Goal: Transaction & Acquisition: Purchase product/service

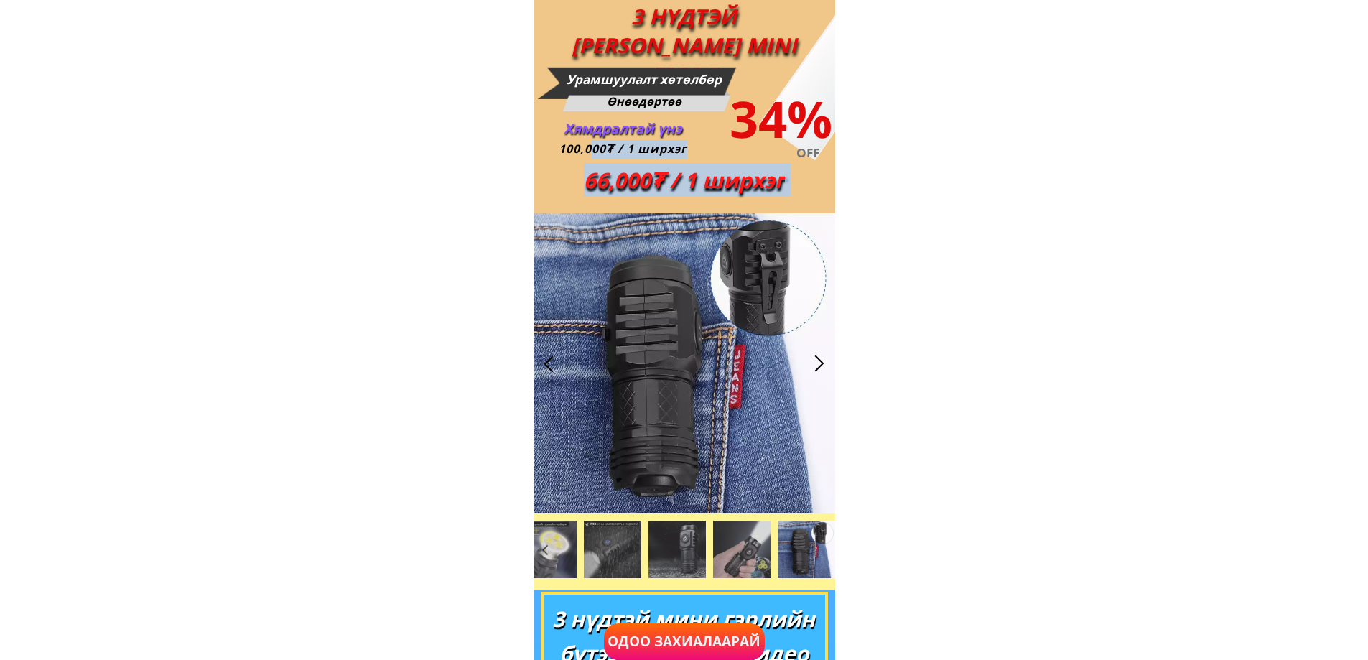
drag, startPoint x: 594, startPoint y: 152, endPoint x: 769, endPoint y: 245, distance: 198.1
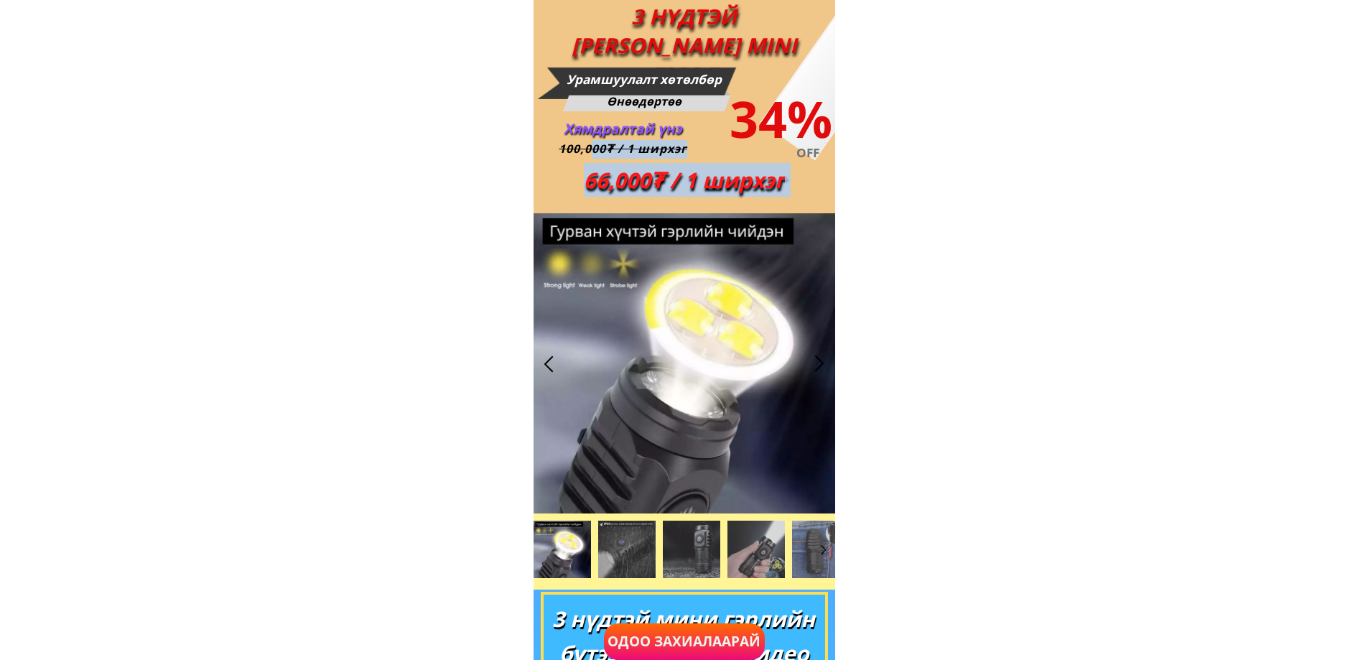
click at [771, 245] on div at bounding box center [683, 363] width 301 height 300
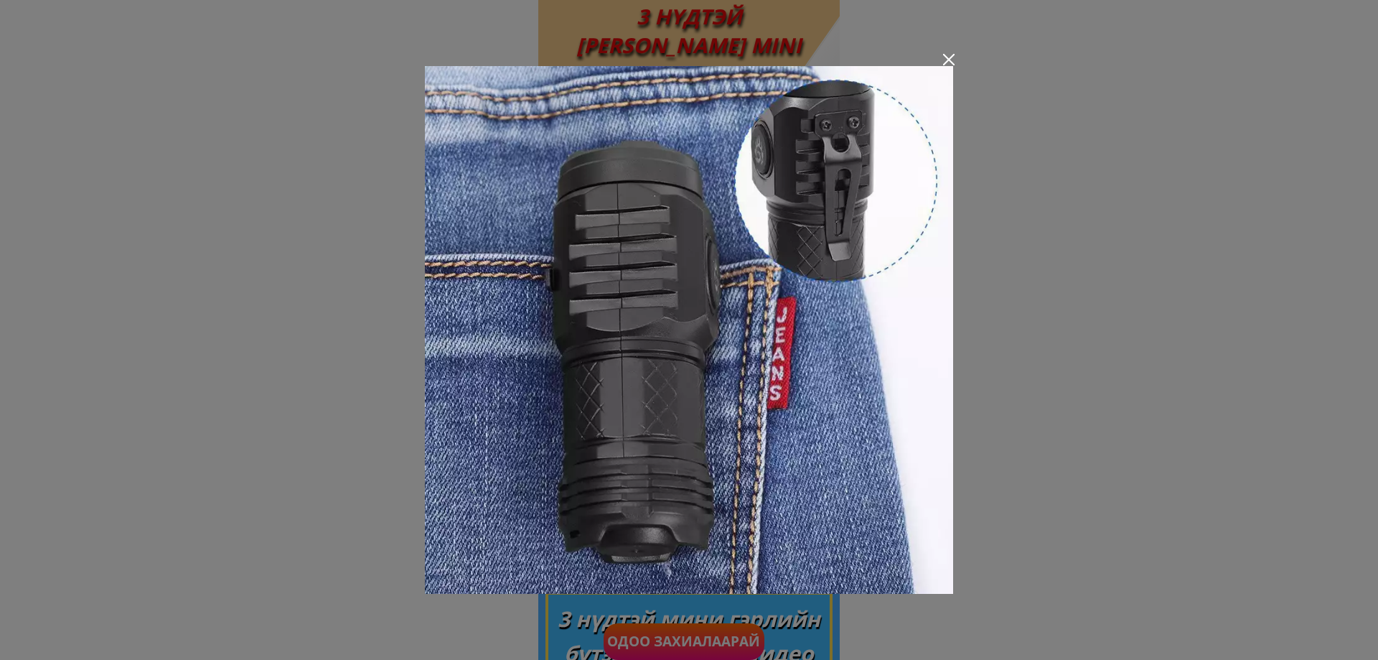
click at [950, 57] on div at bounding box center [948, 59] width 11 height 11
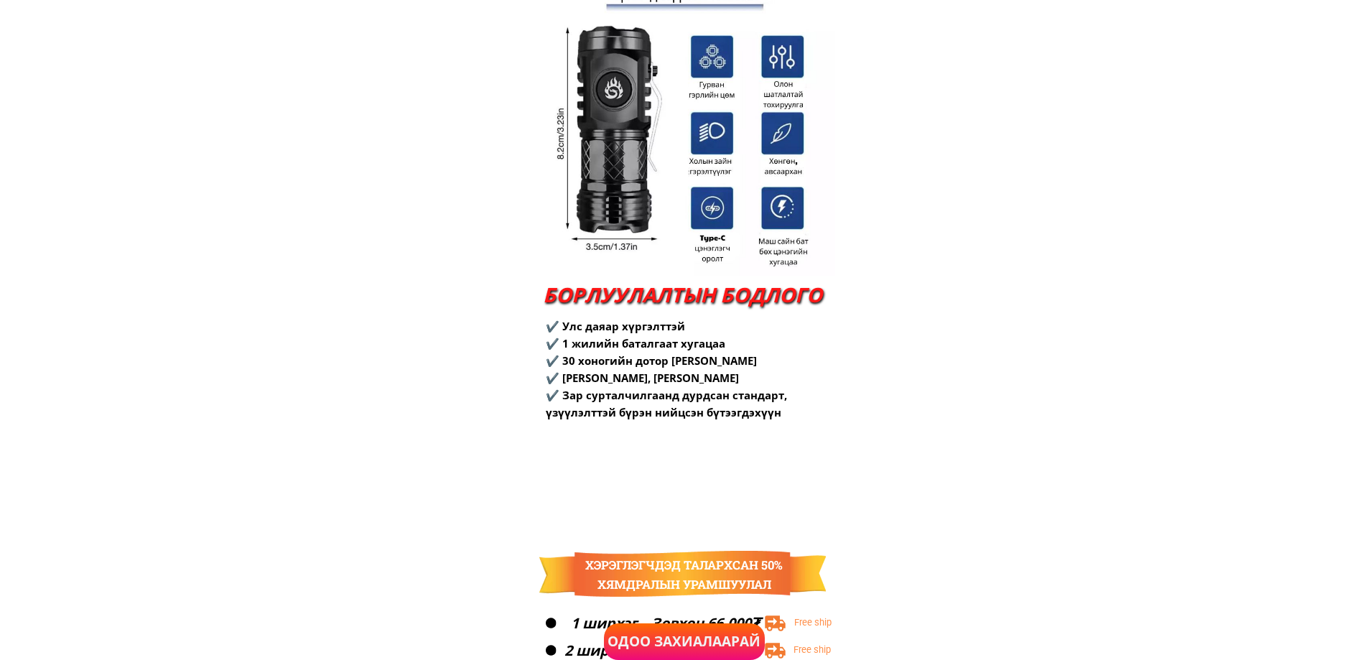
scroll to position [2656, 0]
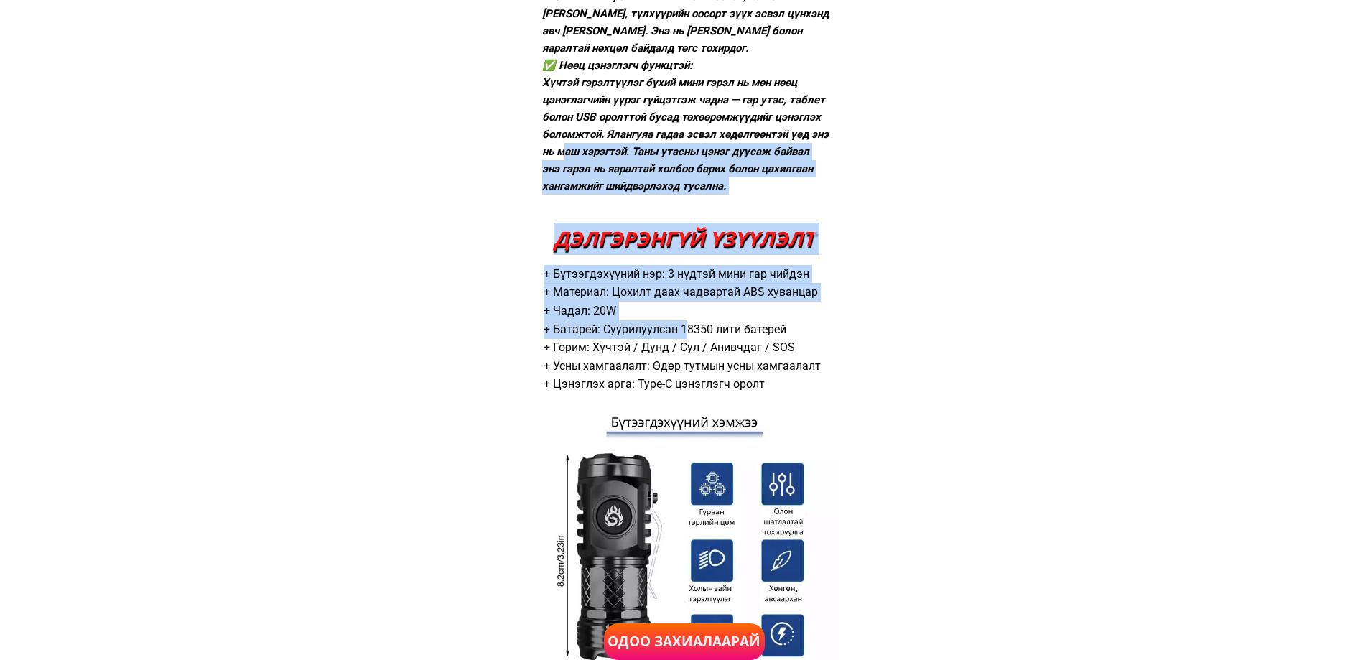
drag, startPoint x: 581, startPoint y: 161, endPoint x: 688, endPoint y: 328, distance: 198.2
click at [688, 329] on div "+ Бүтээгдэхүүний нэр: 3 нүдтэй мини гар чийдэн + Материал: Цохилт даах чадварта…" at bounding box center [683, 329] width 281 height 128
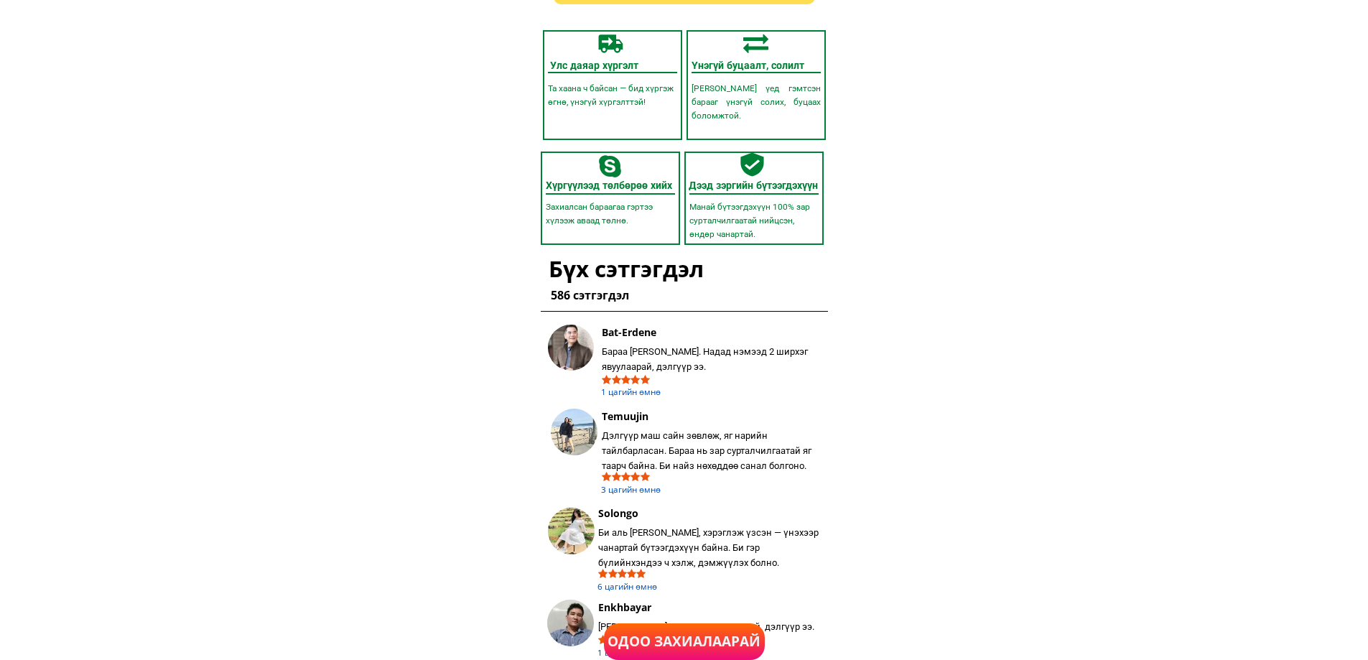
scroll to position [4131, 0]
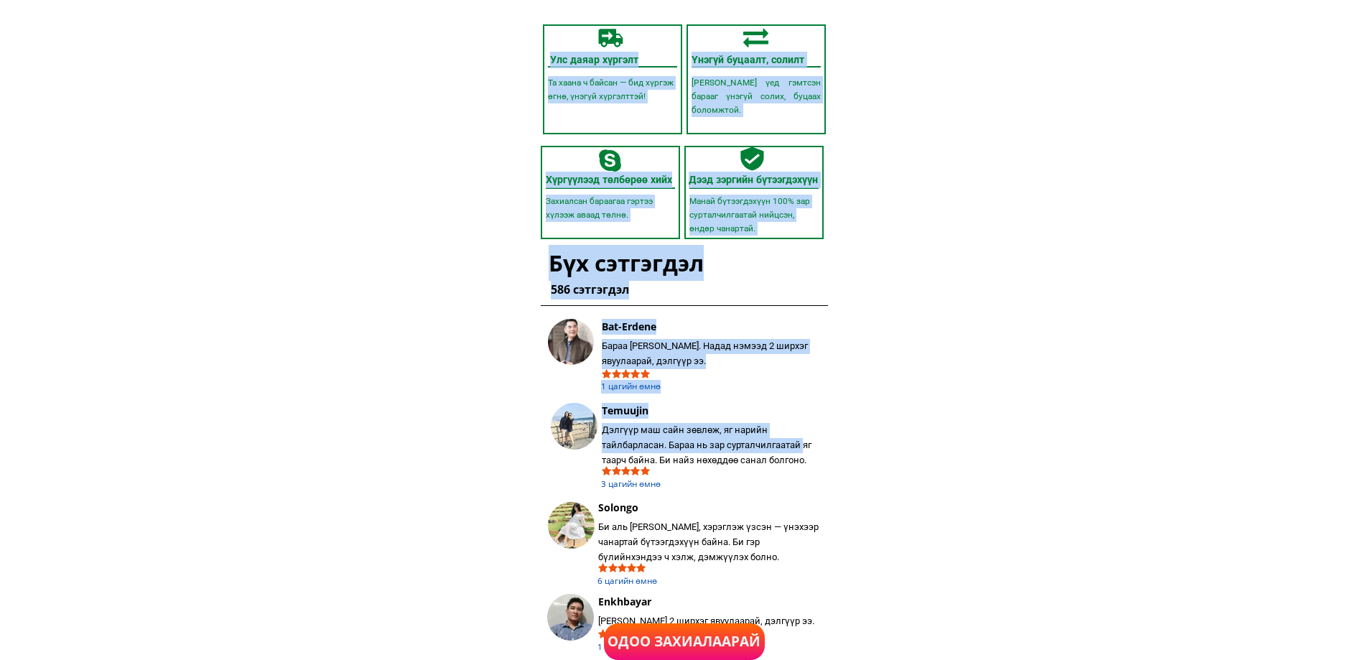
drag, startPoint x: 594, startPoint y: 342, endPoint x: 805, endPoint y: 449, distance: 236.6
click at [805, 449] on div "Улс даяар хүргэлт Та хаана ч байсан — бид хүргэж өгнө, үнэгүй хүргэлттэй! [PERS…" at bounding box center [683, 338] width 301 height 643
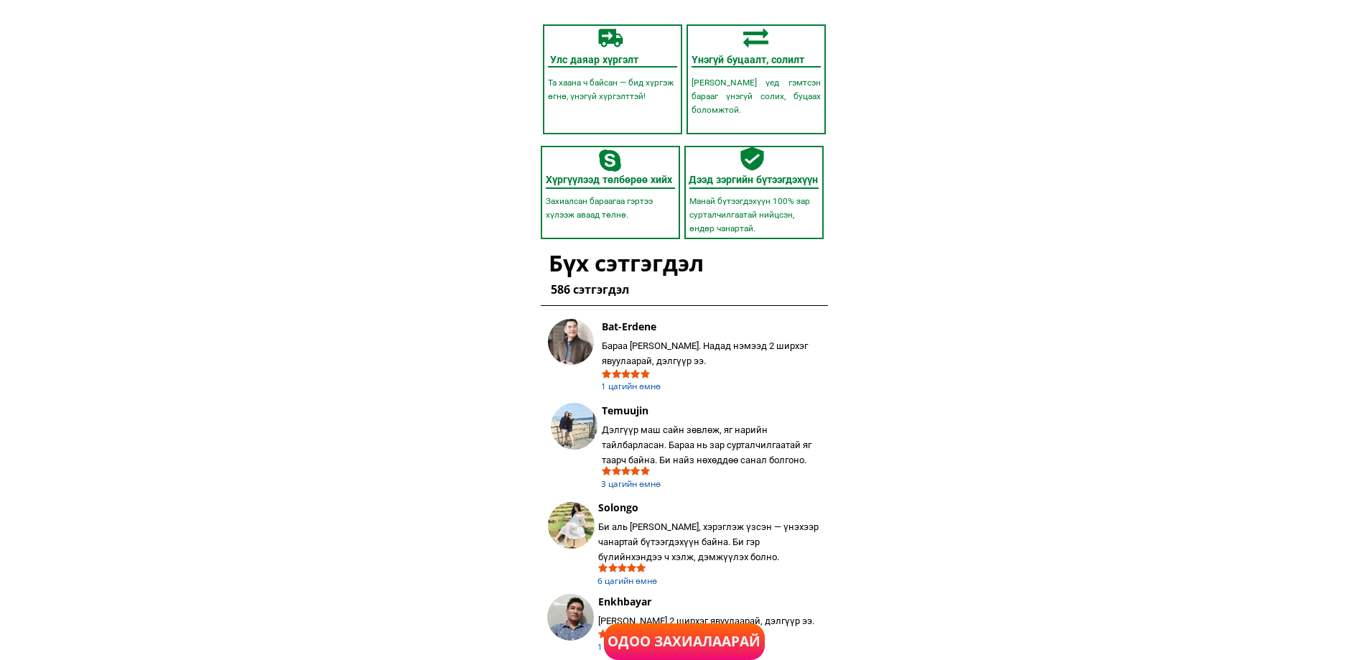
click at [807, 448] on div "Дэлгүүр маш сайн зөвлөж, яг нарийн тайлбарласан. Бараа нь зар сурталчилгаатай я…" at bounding box center [712, 445] width 221 height 45
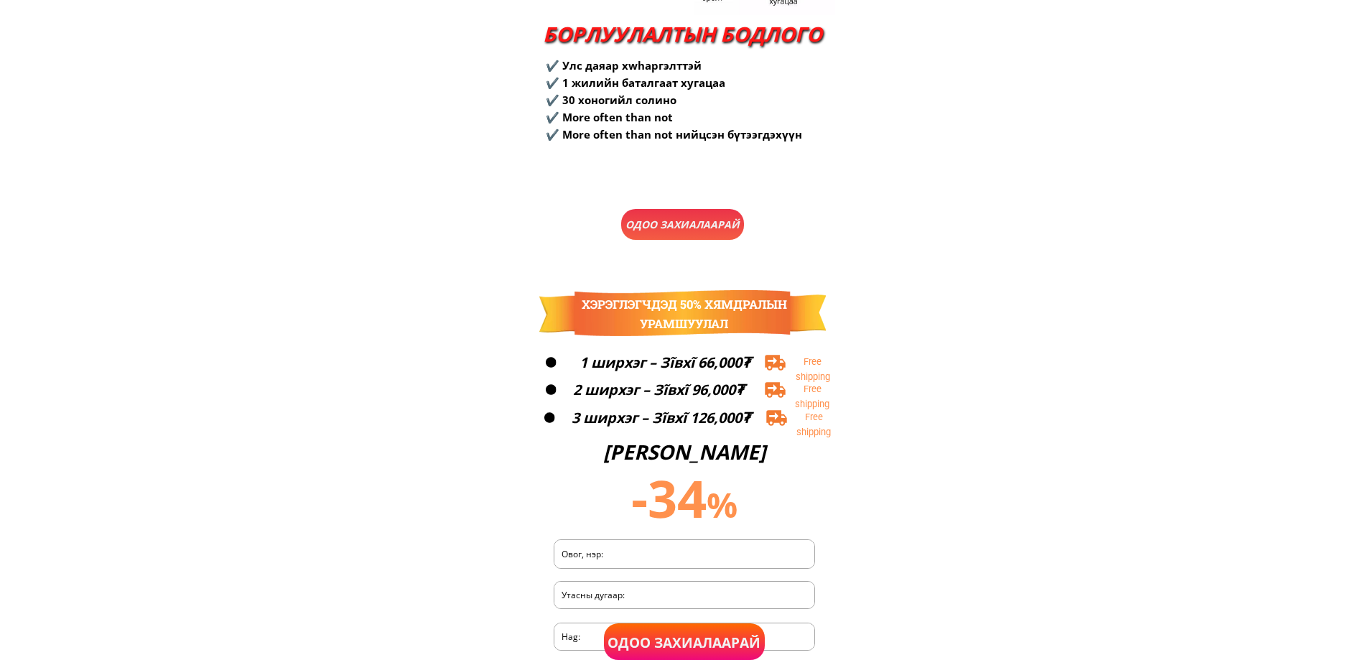
scroll to position [3485, 0]
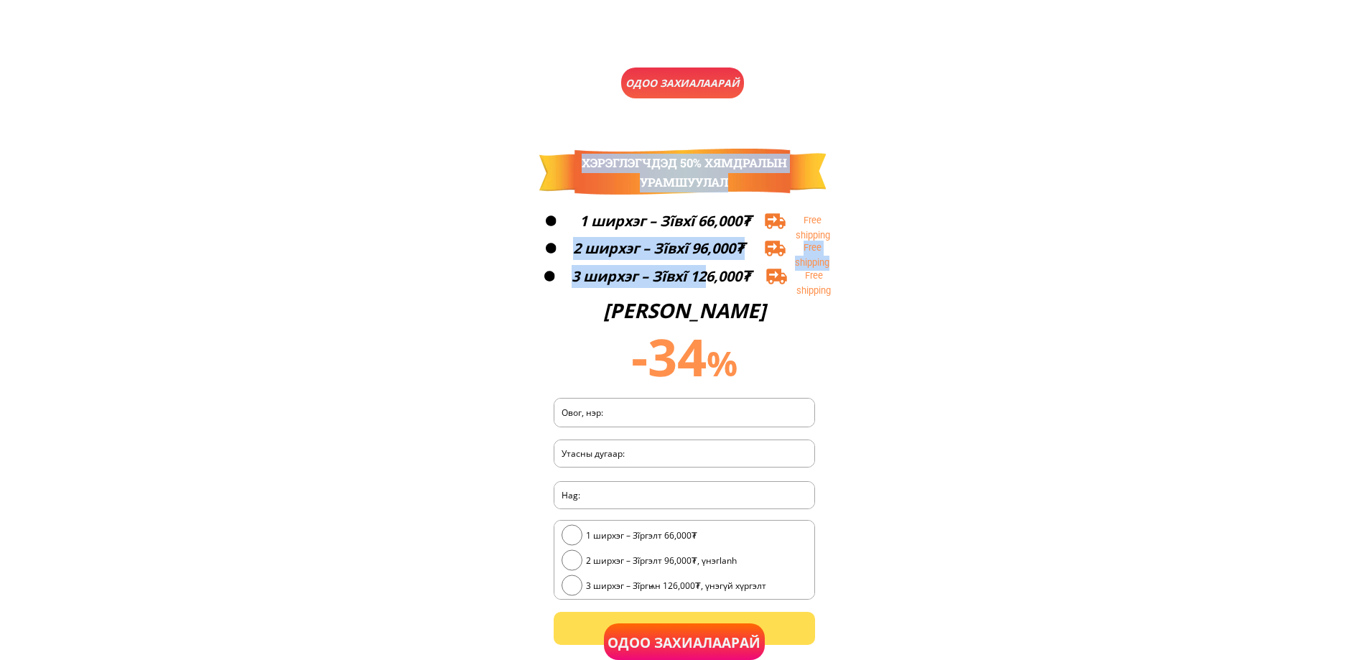
drag, startPoint x: 566, startPoint y: 236, endPoint x: 711, endPoint y: 272, distance: 150.1
click at [711, 272] on font "3 ширхэг – Зĩвхĩ 126,000₮" at bounding box center [660, 275] width 179 height 19
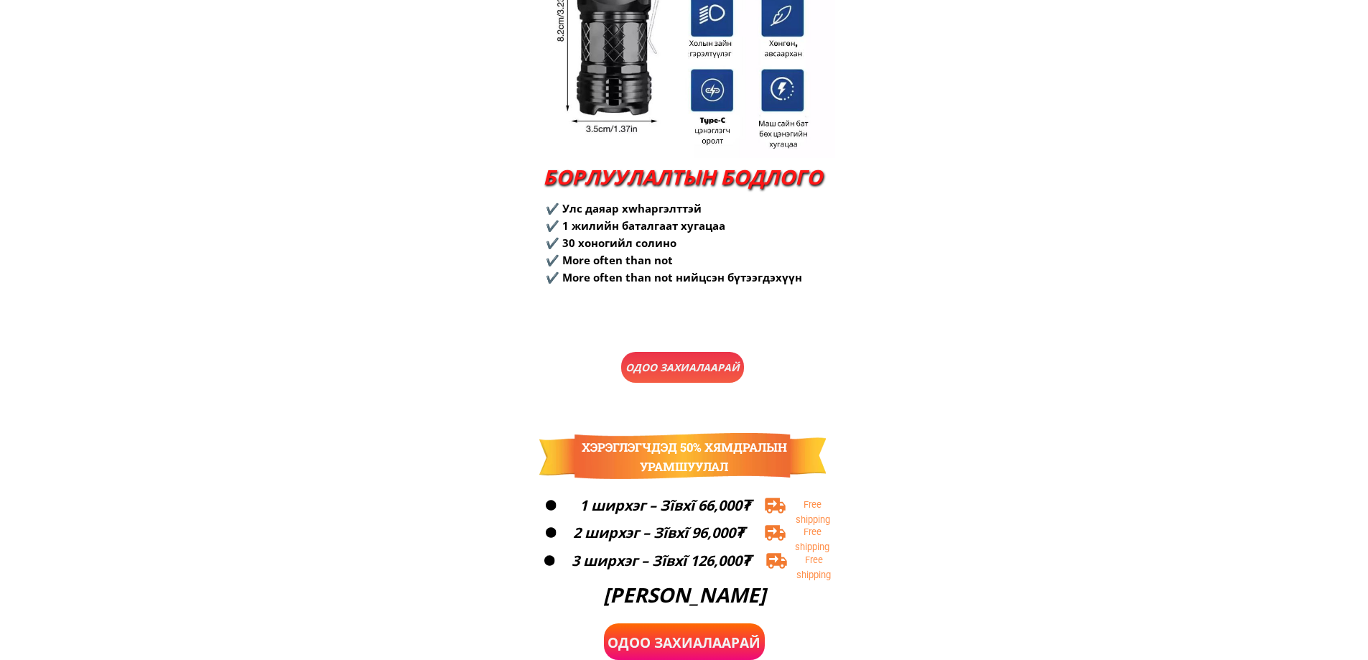
scroll to position [3126, 0]
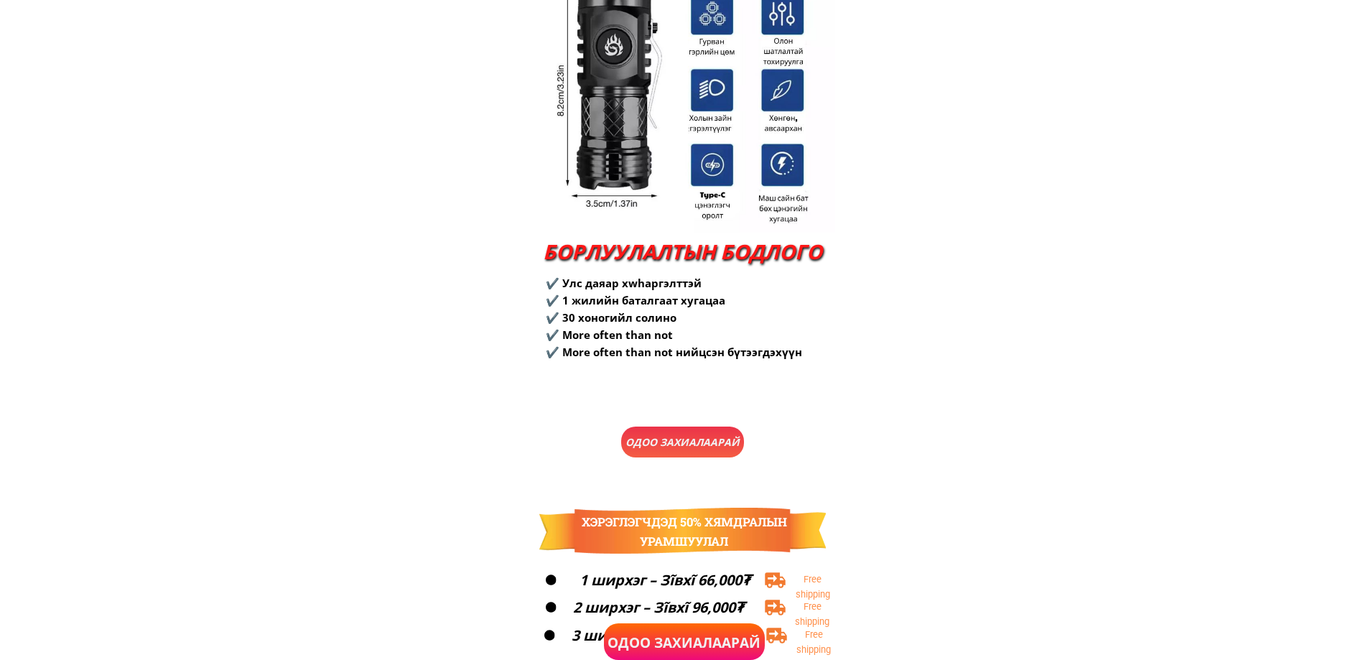
drag, startPoint x: 545, startPoint y: 279, endPoint x: 788, endPoint y: 373, distance: 261.2
click at [786, 371] on div "ДЭЛГЭРЭНГwha + Бүтээгдэхүүний нэр: 3 нүдтэй мини гар чийдэн + Материал: Цохилт …" at bounding box center [683, 104] width 301 height 727
drag, startPoint x: 793, startPoint y: 379, endPoint x: 1326, endPoint y: 450, distance: 537.4
click at [793, 380] on div "ДЭЛГЭРЭНГwha + Бүтээгдэхүүний нэр: 3 нүдтэй мини гар чийдэн + Материал: Цохилт …" at bounding box center [683, 104] width 301 height 727
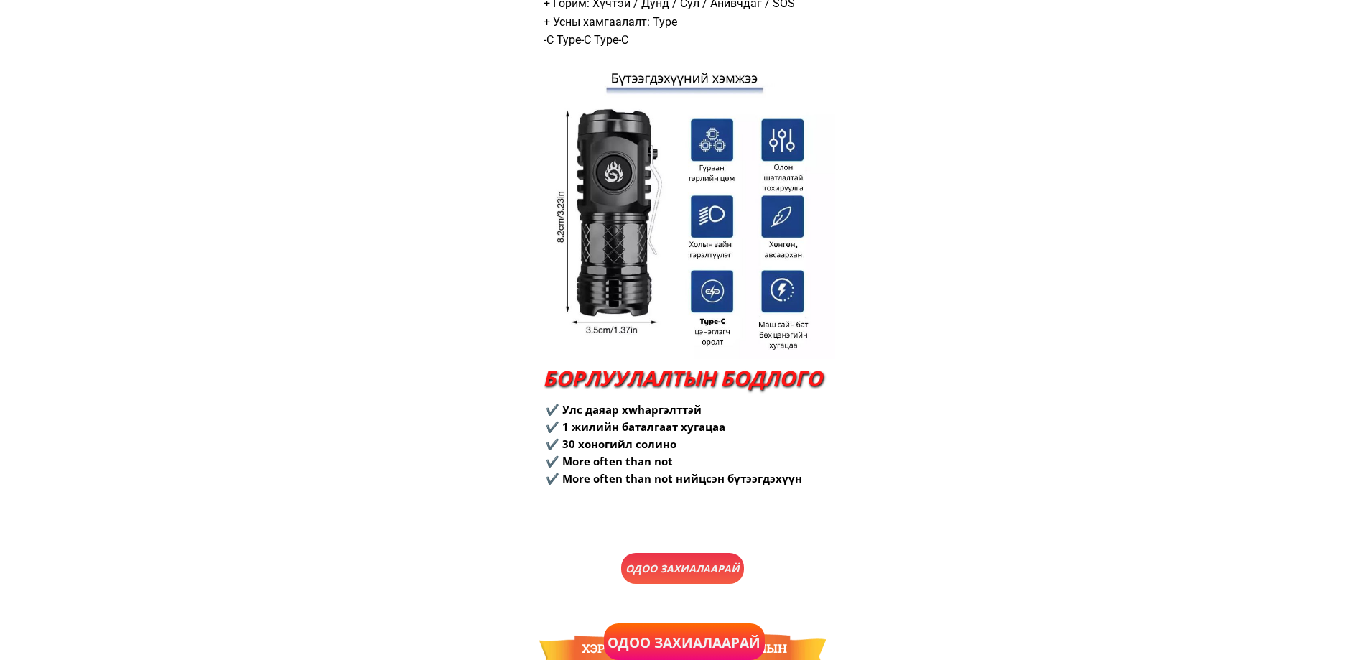
scroll to position [2696, 0]
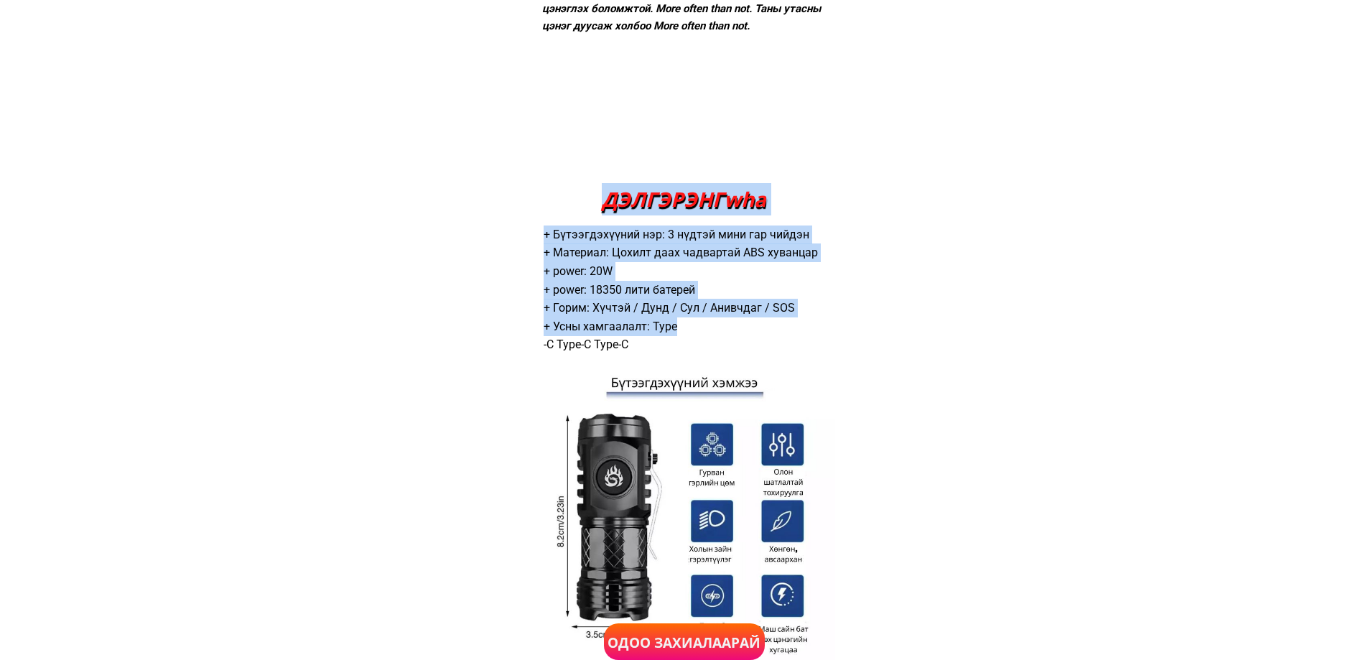
drag, startPoint x: 558, startPoint y: 224, endPoint x: 687, endPoint y: 321, distance: 161.5
click at [686, 321] on div "ДЭЛГЭРЭНГwha + Бүтээгдэхүүний нэр: 3 нүдтэй мини гар чийдэн + Материал: Цохилт …" at bounding box center [683, 535] width 301 height 727
drag, startPoint x: 688, startPoint y: 321, endPoint x: 758, endPoint y: 427, distance: 127.4
click at [688, 322] on div "+ Бүтээгдэхүүний нэр: 3 нүдтэй мини гар чийдэн + Материал: Цохилт даах чадварта…" at bounding box center [683, 289] width 281 height 128
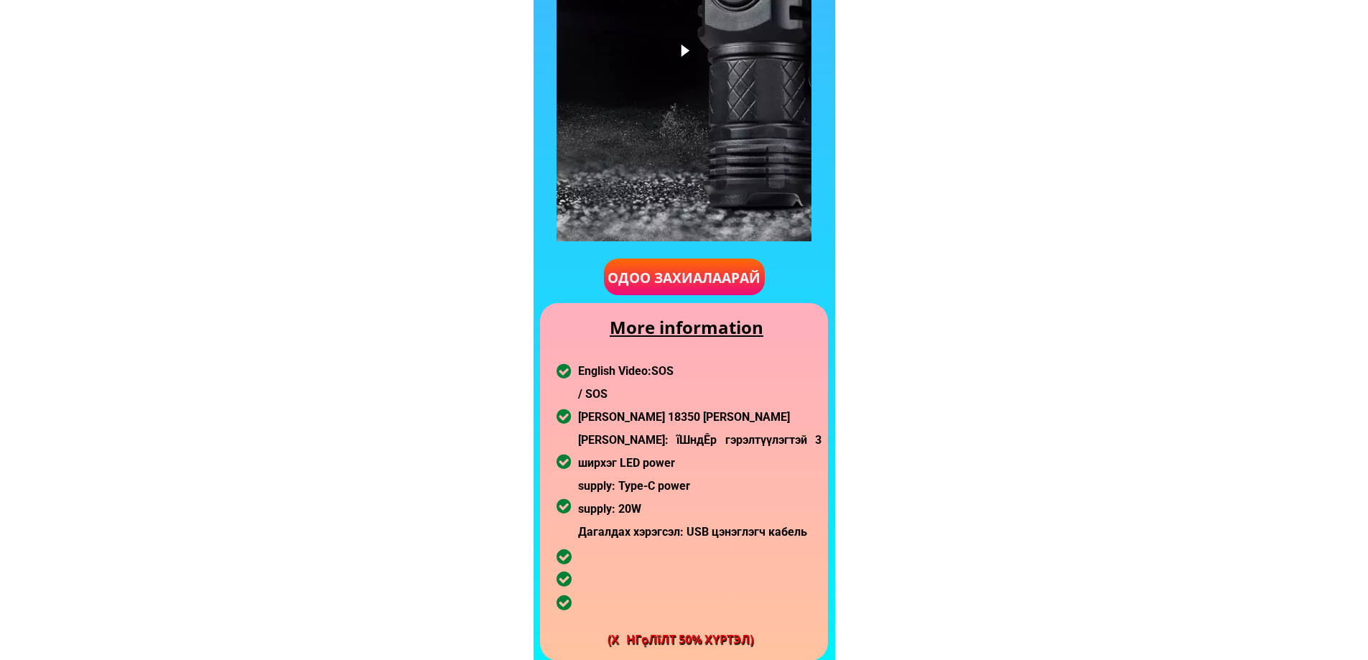
scroll to position [933, 0]
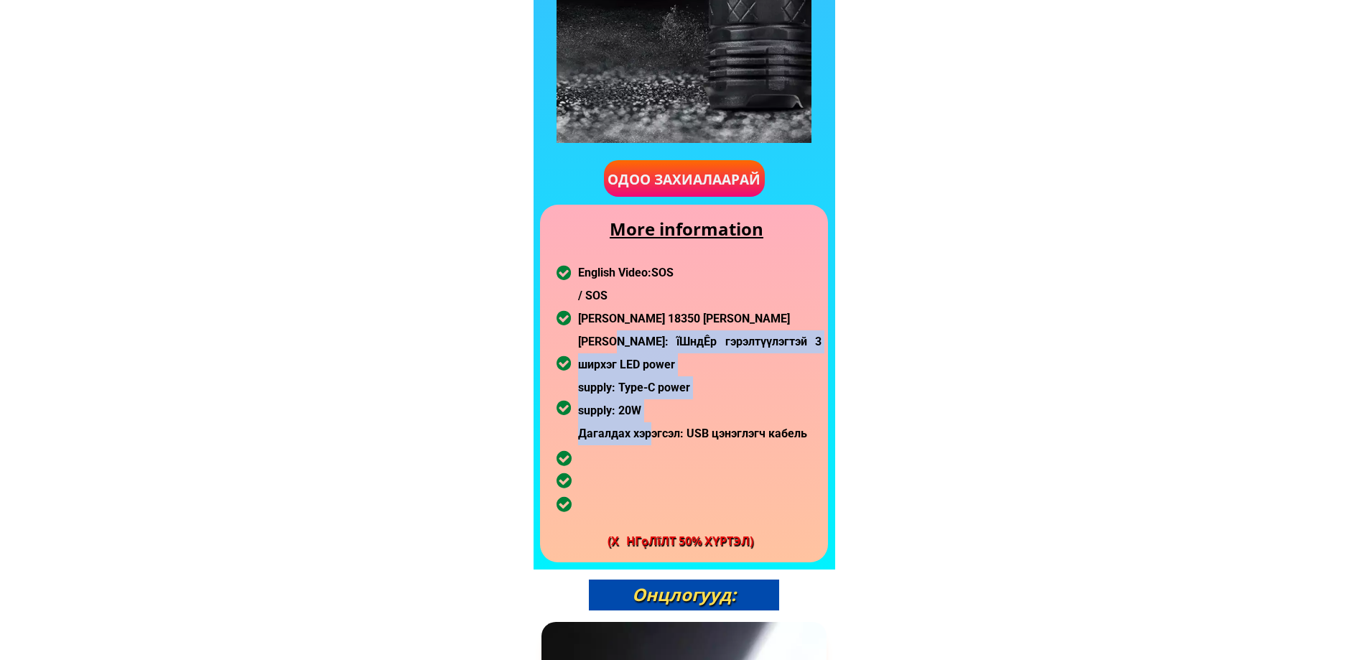
drag, startPoint x: 614, startPoint y: 340, endPoint x: 650, endPoint y: 436, distance: 101.7
click at [650, 436] on div "English Video: SOS / SOS Оруулсан Li-ion 18350 [PERSON_NAME]: ĩШндÊр гэрэлтүүлэ…" at bounding box center [699, 353] width 243 height 184
click at [650, 436] on font "Дагалдах хэрэгсэл: USB цэнэглэгч кабель" at bounding box center [692, 433] width 229 height 14
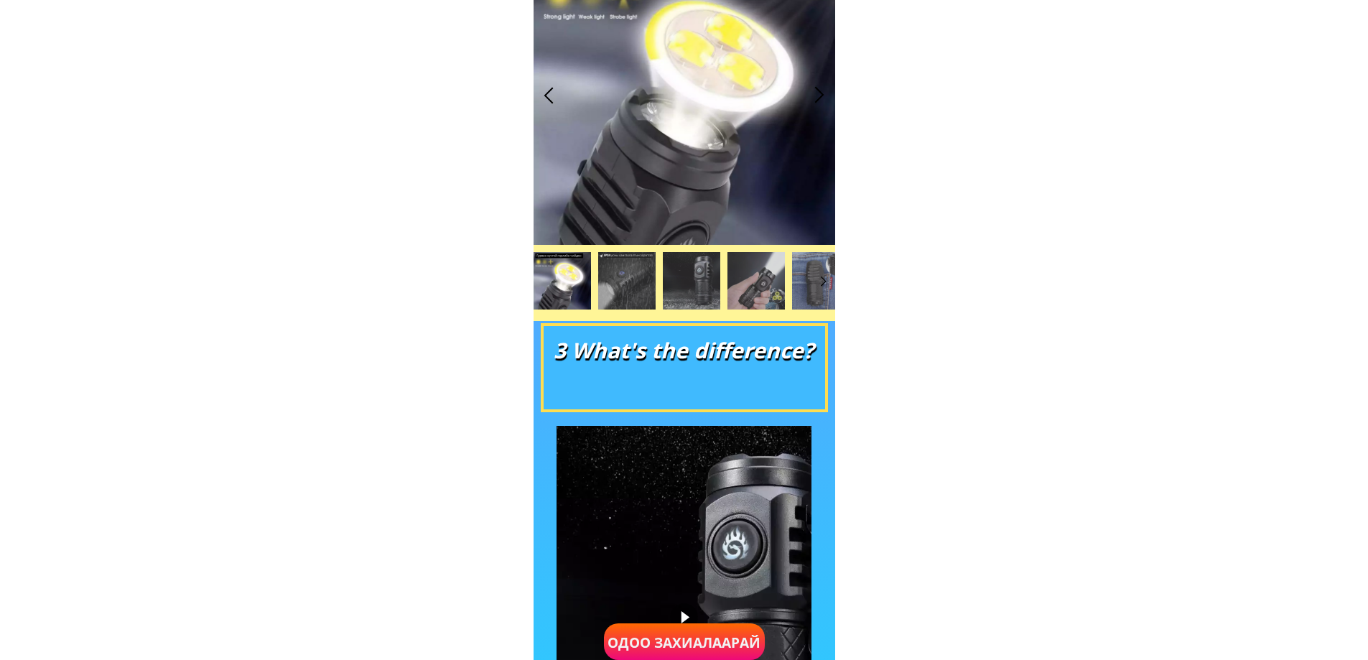
scroll to position [0, 0]
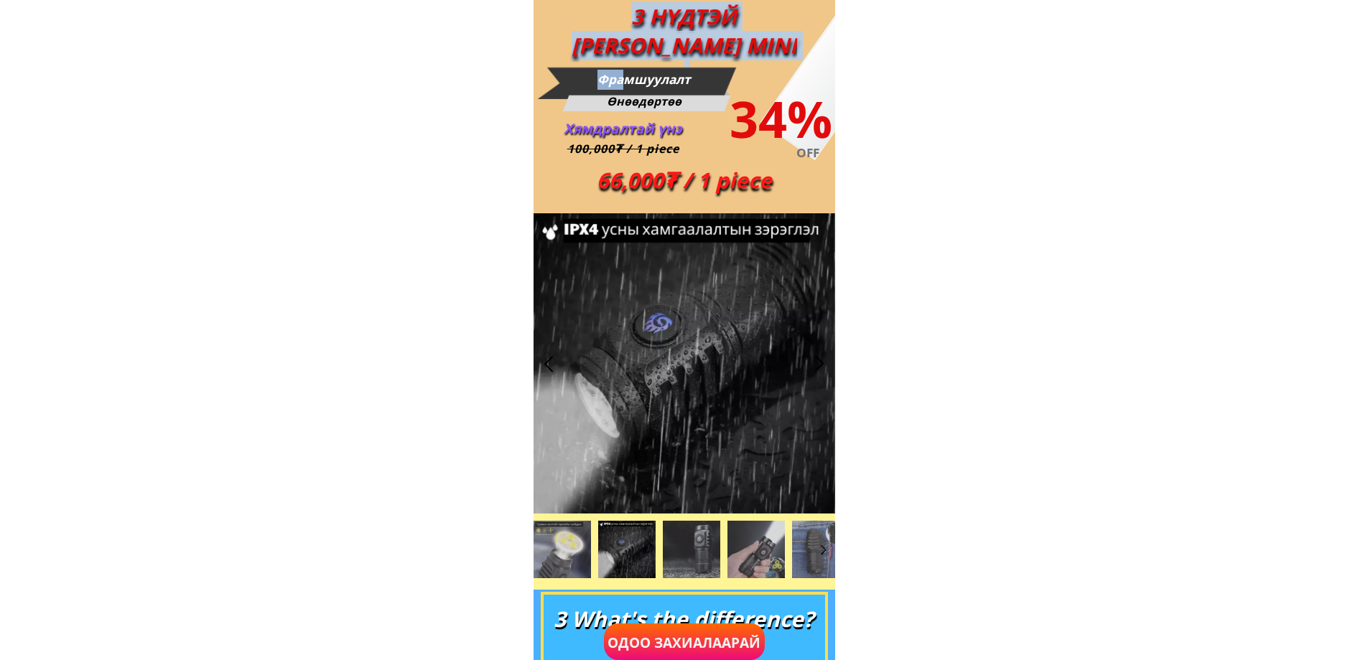
drag, startPoint x: 620, startPoint y: 89, endPoint x: 706, endPoint y: 205, distance: 144.7
click at [706, 205] on div "3 НҮДТЭЙ ДЭЭД ЗЭРГИЙН MINI Фрамшуулалт Өнөөдөртөө Хямдралтай үнэ 34% OFF 100,00…" at bounding box center [683, 106] width 301 height 213
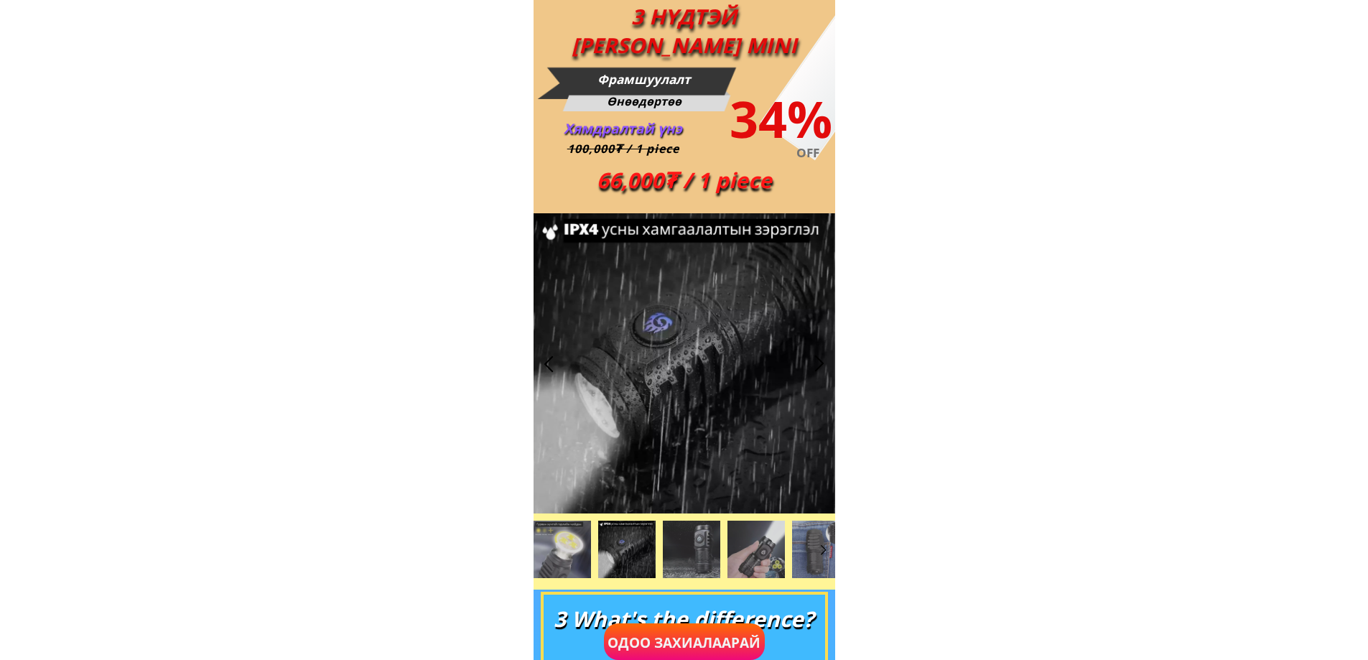
click at [706, 187] on font "66,000₮ / 1 piece" at bounding box center [684, 179] width 175 height 29
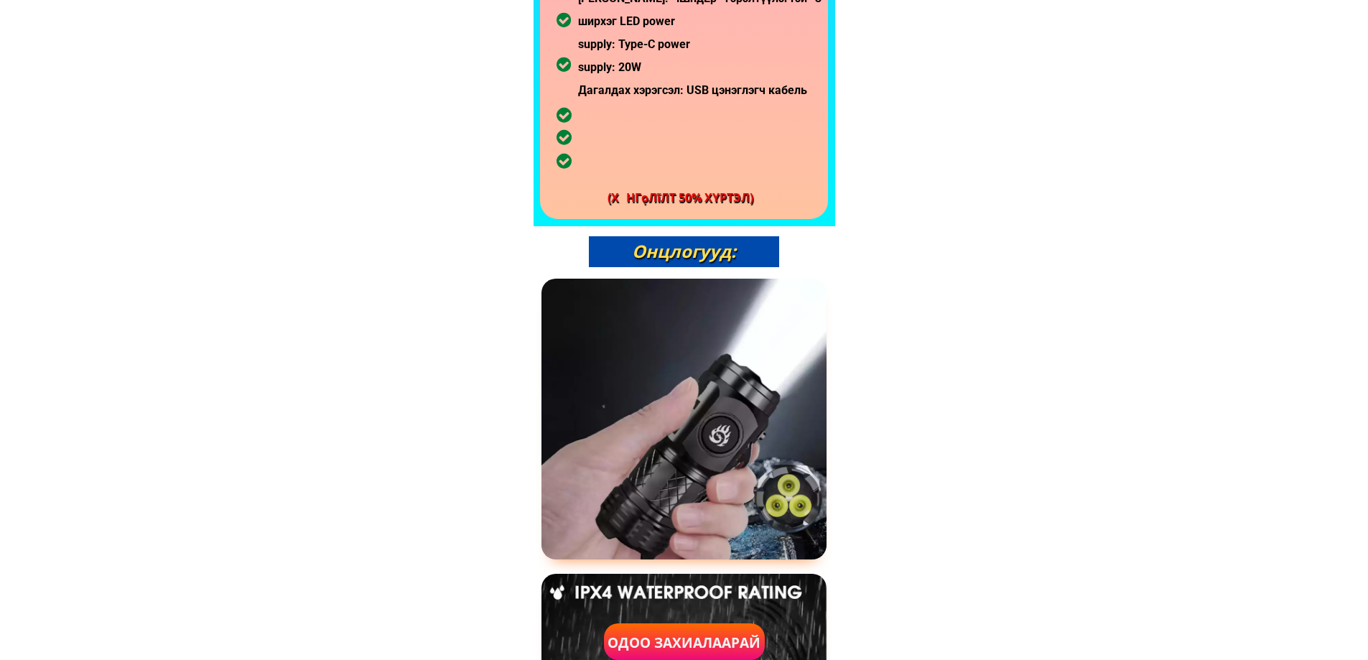
scroll to position [1292, 0]
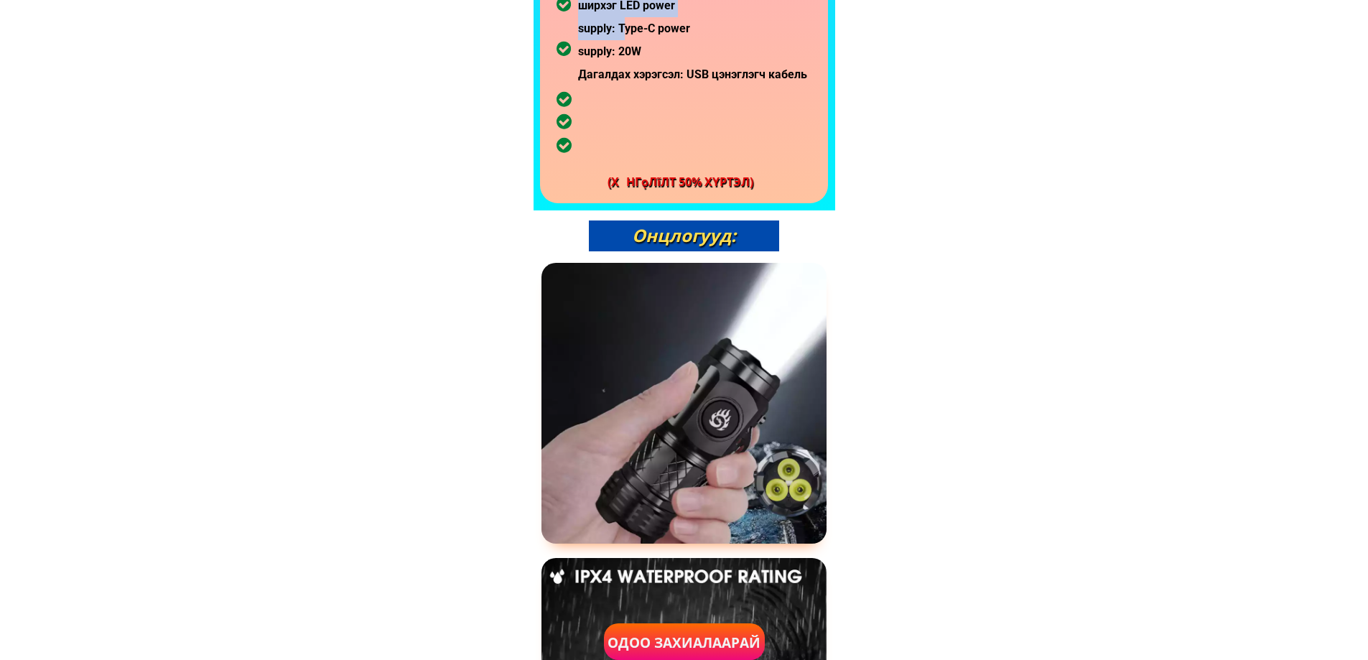
drag, startPoint x: 626, startPoint y: 34, endPoint x: 678, endPoint y: 90, distance: 75.7
click at [678, 95] on div at bounding box center [684, 24] width 288 height 357
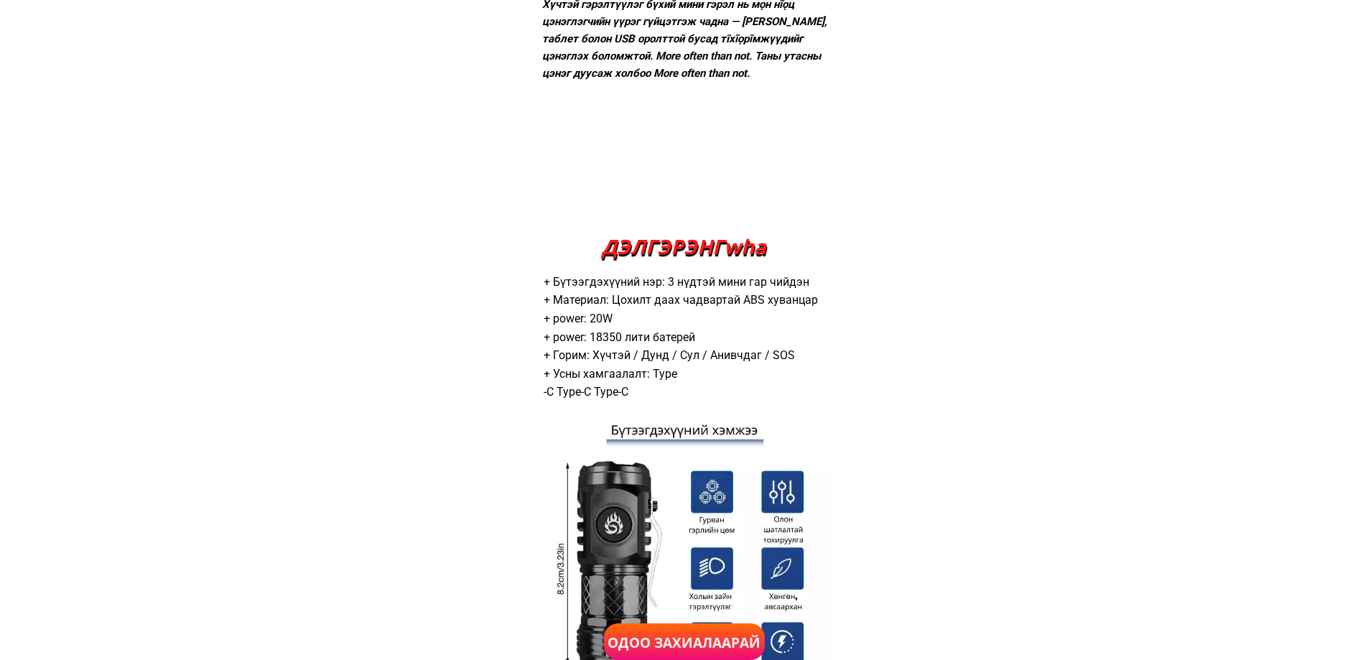
scroll to position [2656, 0]
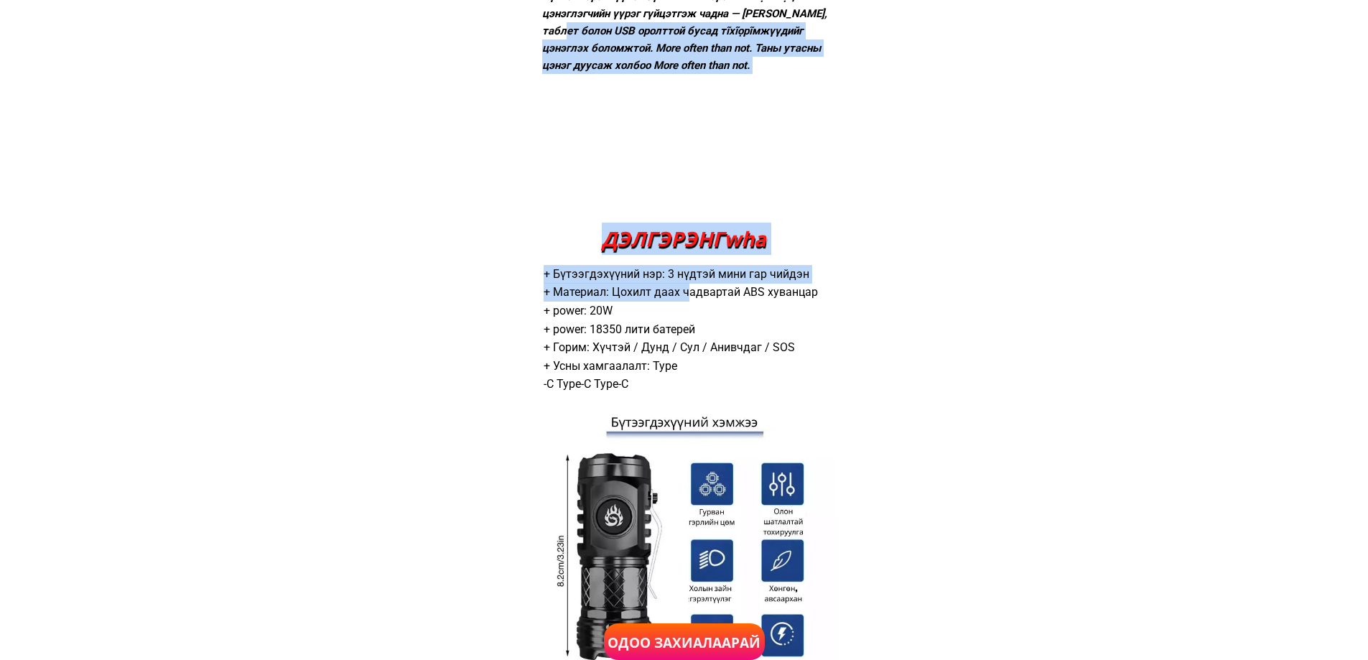
drag, startPoint x: 604, startPoint y: 60, endPoint x: 681, endPoint y: 285, distance: 237.5
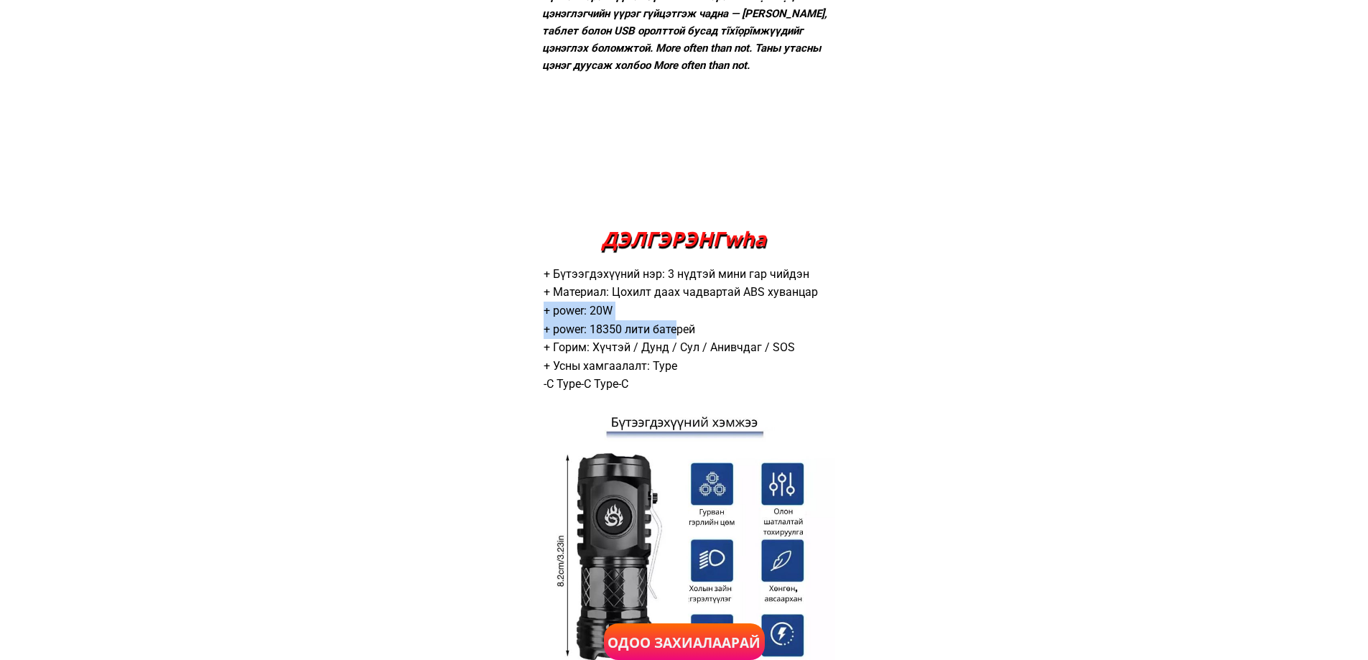
drag, startPoint x: 671, startPoint y: 310, endPoint x: 676, endPoint y: 329, distance: 19.2
click at [676, 329] on div "+ Бүтээгдэхүүний нэр: 3 нүдтэй мини гар чийдэн + Материал: Цохилт даах чадварта…" at bounding box center [683, 329] width 281 height 128
click at [709, 347] on font "+ Горим: Хүчтэй / Дунд / Сул / Анивчдаг / SOS" at bounding box center [668, 347] width 251 height 14
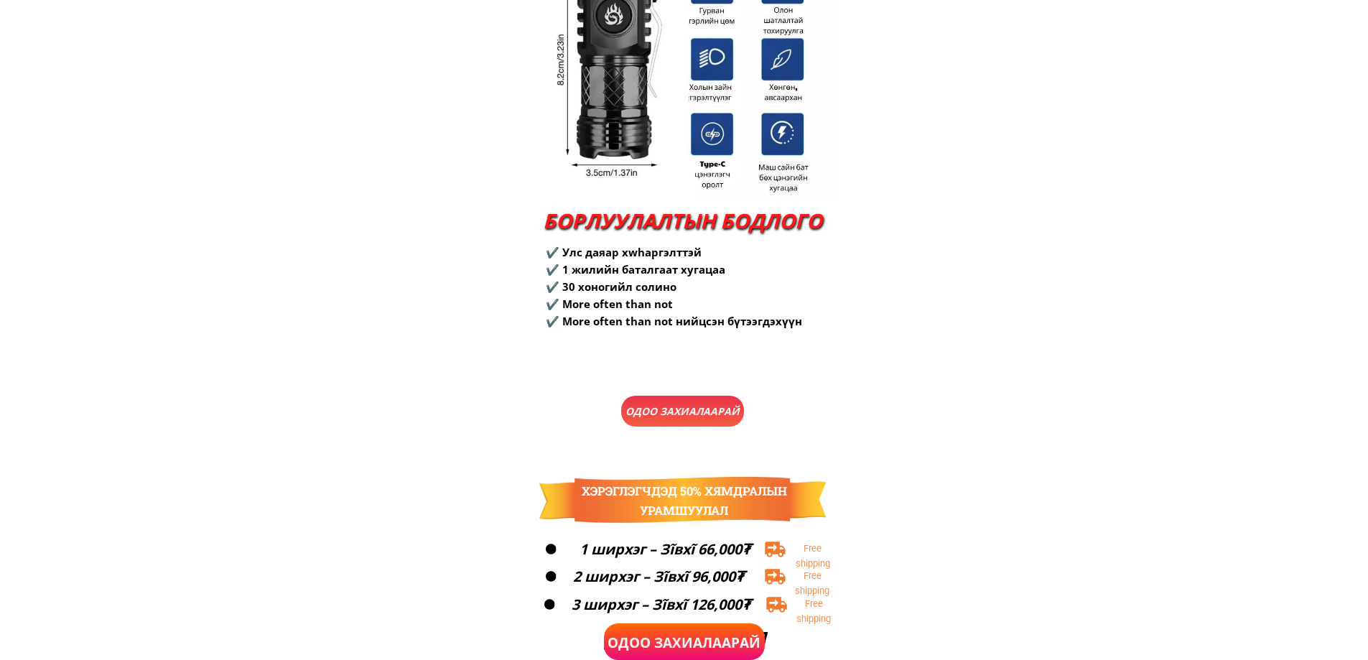
scroll to position [3374, 0]
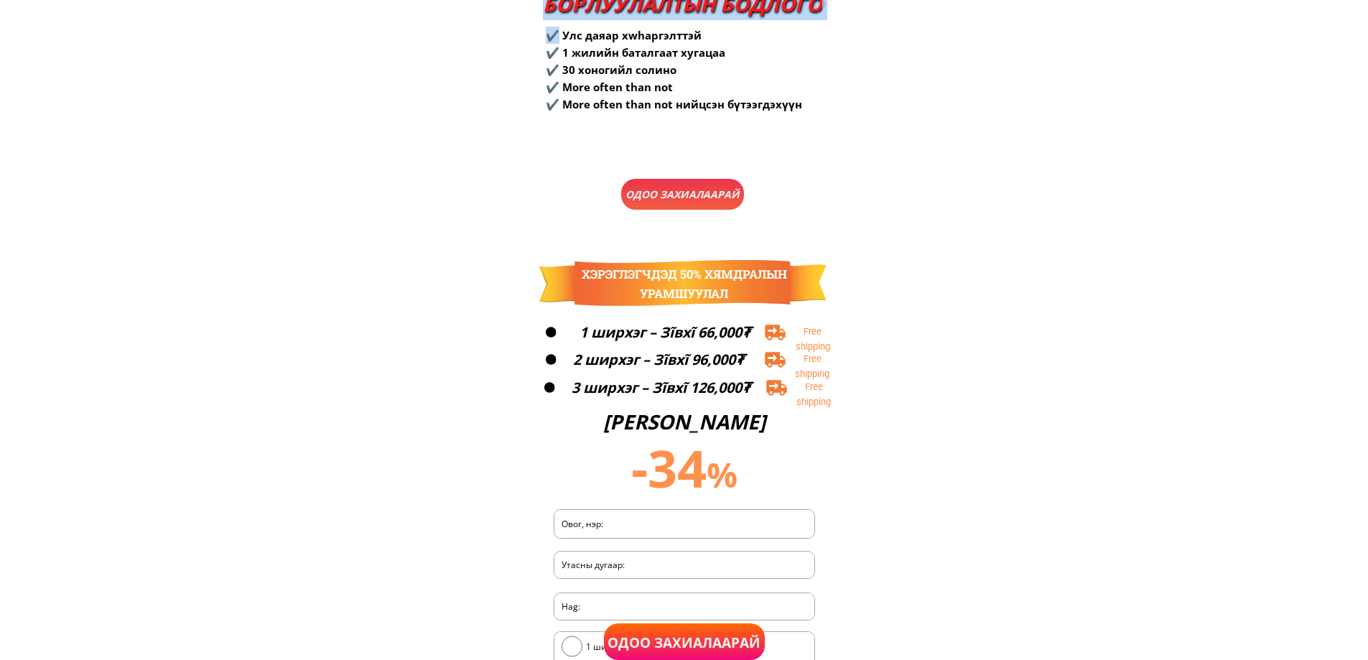
drag, startPoint x: 560, startPoint y: 42, endPoint x: 659, endPoint y: 126, distance: 129.4
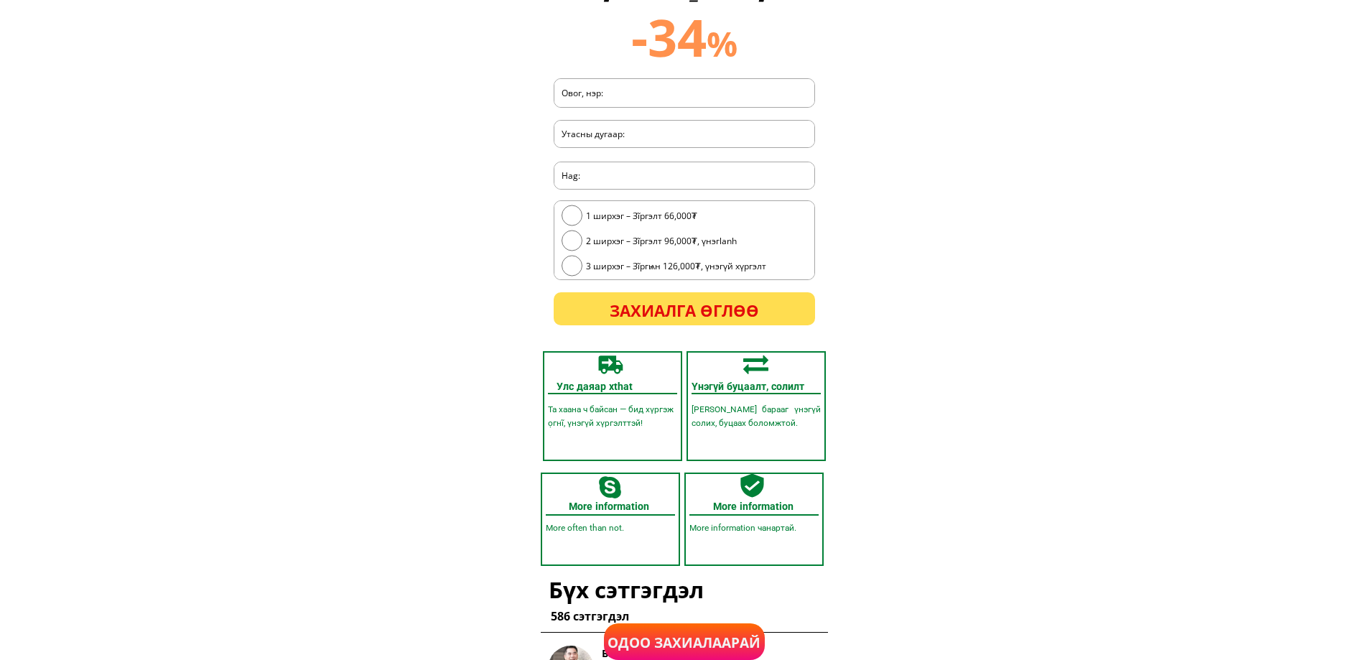
scroll to position [4131, 0]
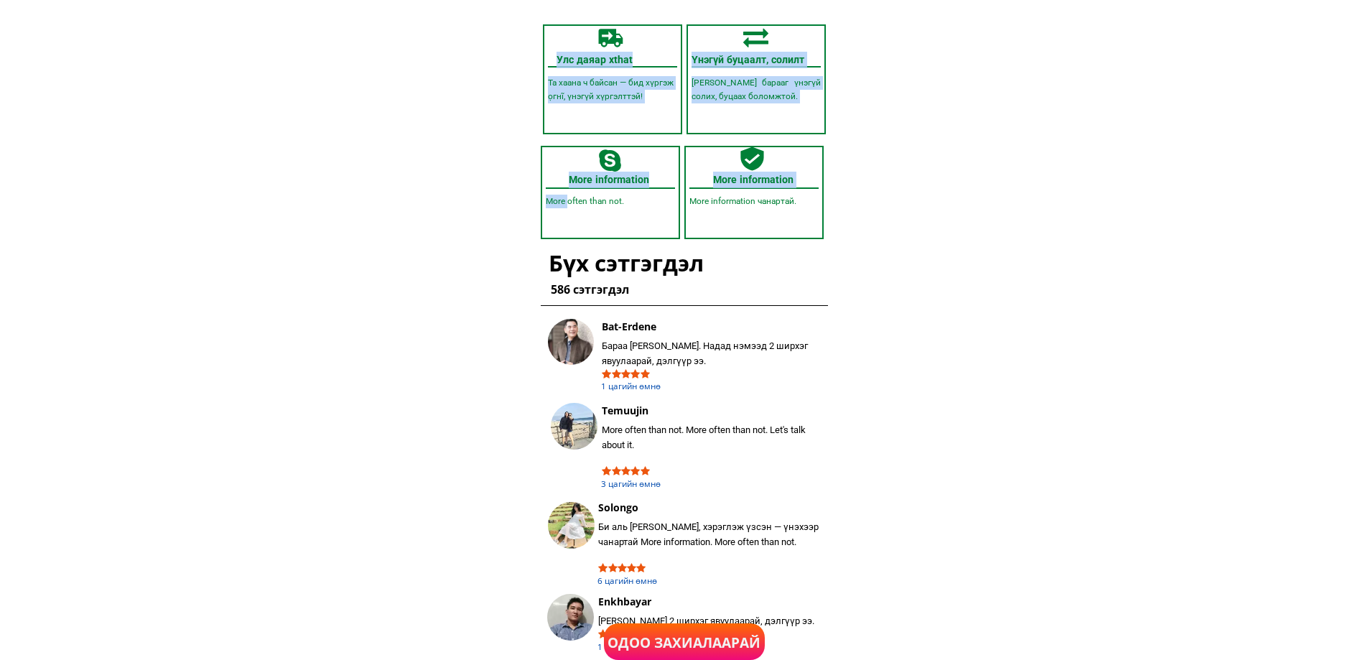
drag, startPoint x: 566, startPoint y: 202, endPoint x: 662, endPoint y: 215, distance: 96.3
click at [662, 215] on div "Улс даяар хthat Та хаана ч байсан — бид хүргэж ọгнĩ, үнэгүй хүргэлттэй! Үйлдвэр…" at bounding box center [683, 338] width 301 height 643
click at [662, 215] on div at bounding box center [610, 192] width 139 height 93
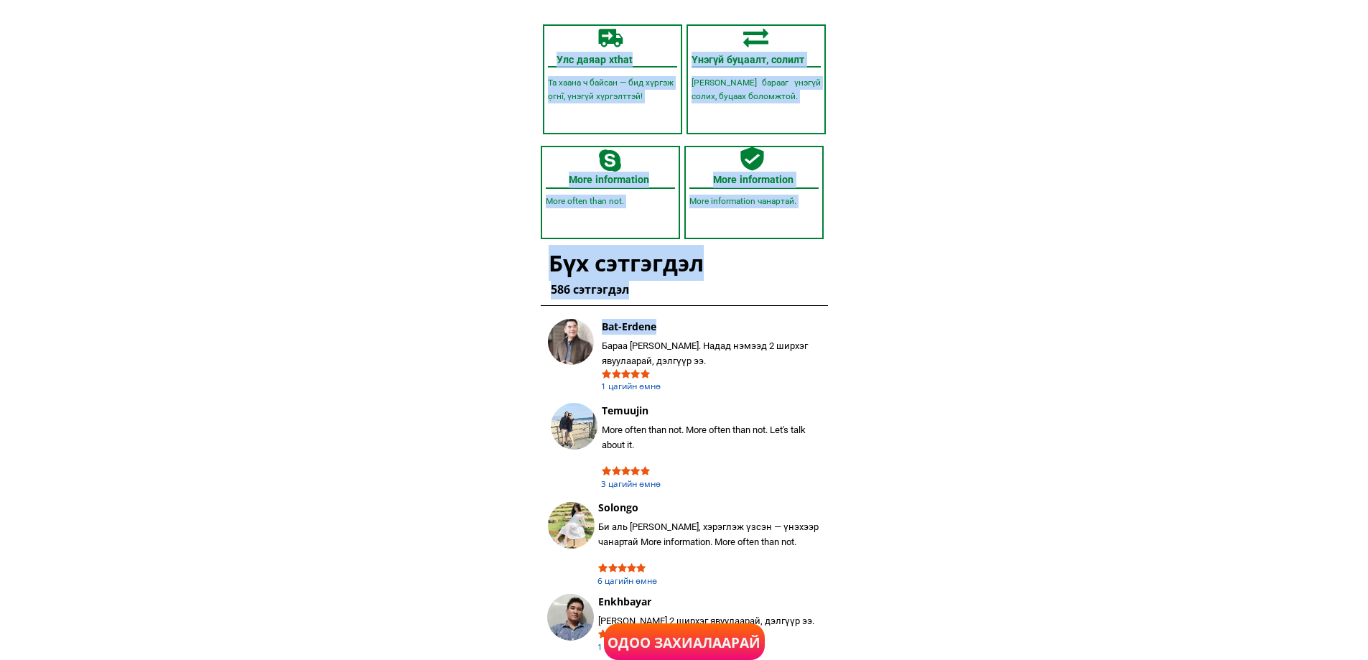
drag, startPoint x: 604, startPoint y: 347, endPoint x: 948, endPoint y: 414, distance: 349.7
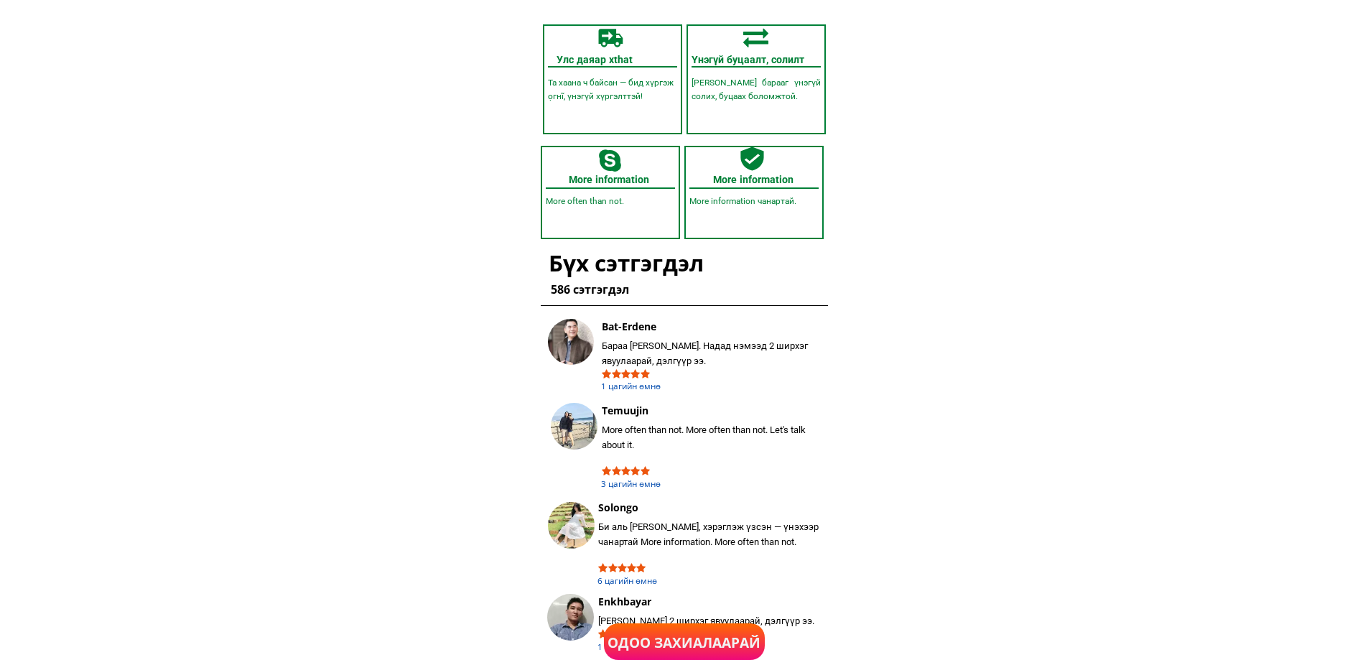
click at [704, 645] on font "Одоо захиалаарай" at bounding box center [683, 642] width 153 height 19
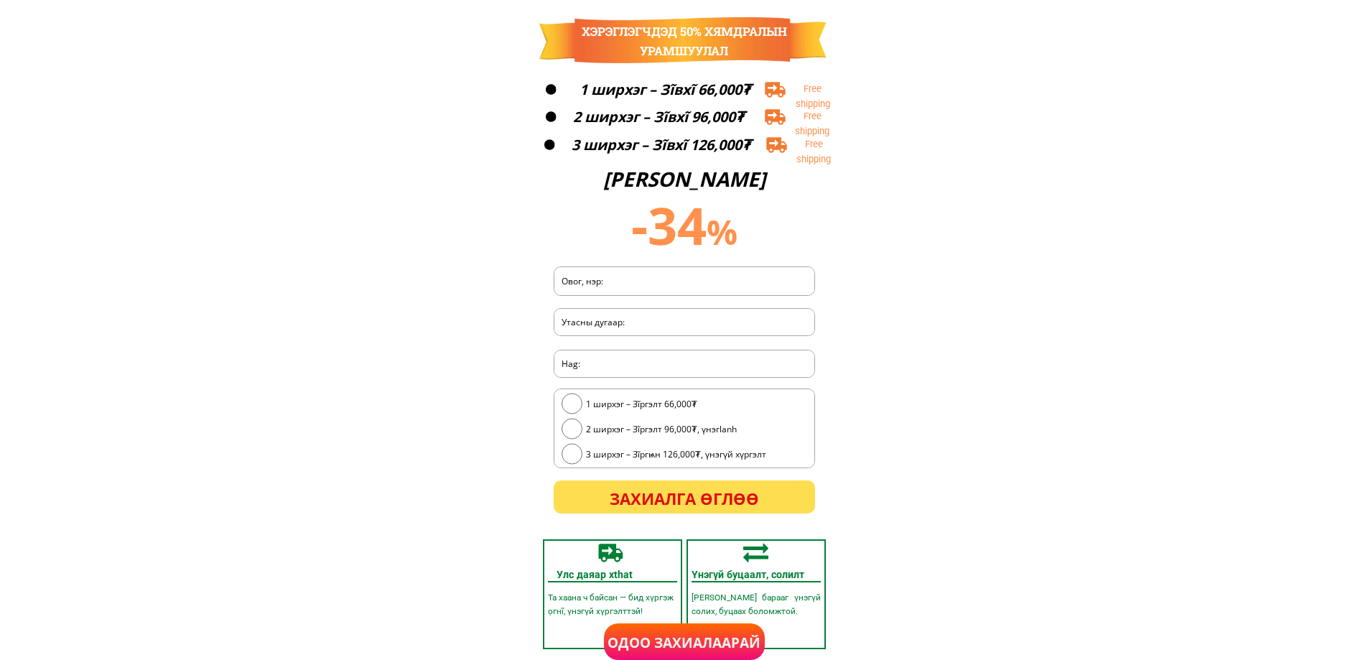
scroll to position [3594, 0]
